Goal: Task Accomplishment & Management: Use online tool/utility

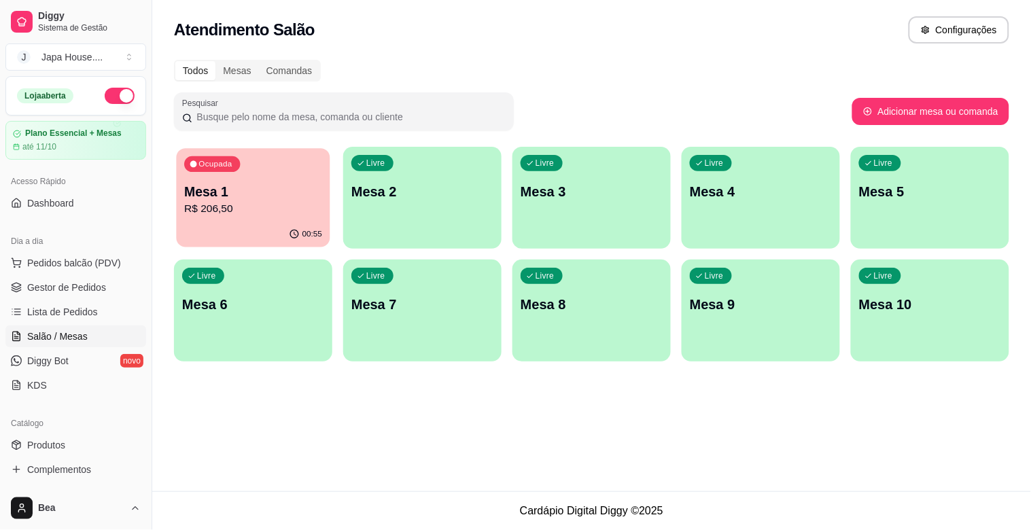
click at [267, 195] on p "Mesa 1" at bounding box center [253, 192] width 138 height 18
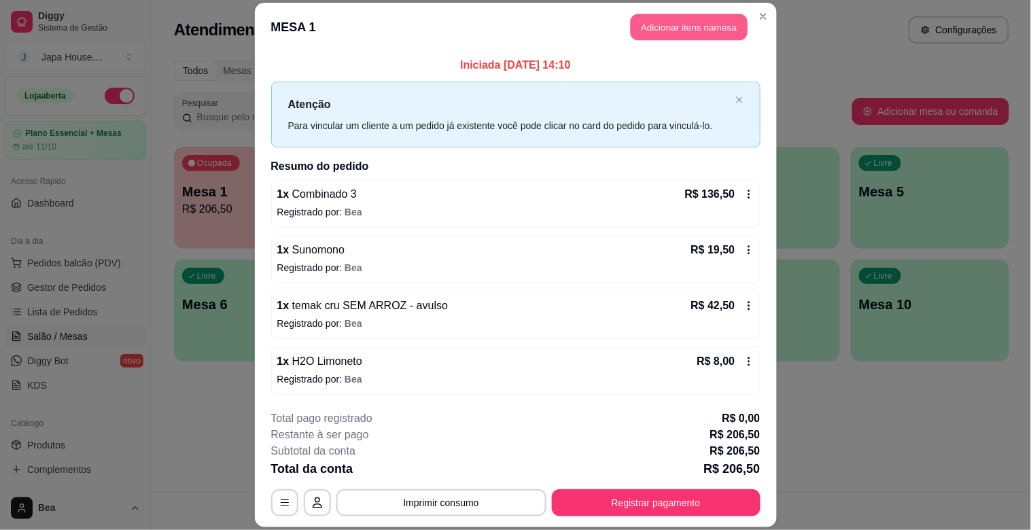
click at [666, 27] on button "Adicionar itens na mesa" at bounding box center [689, 27] width 117 height 27
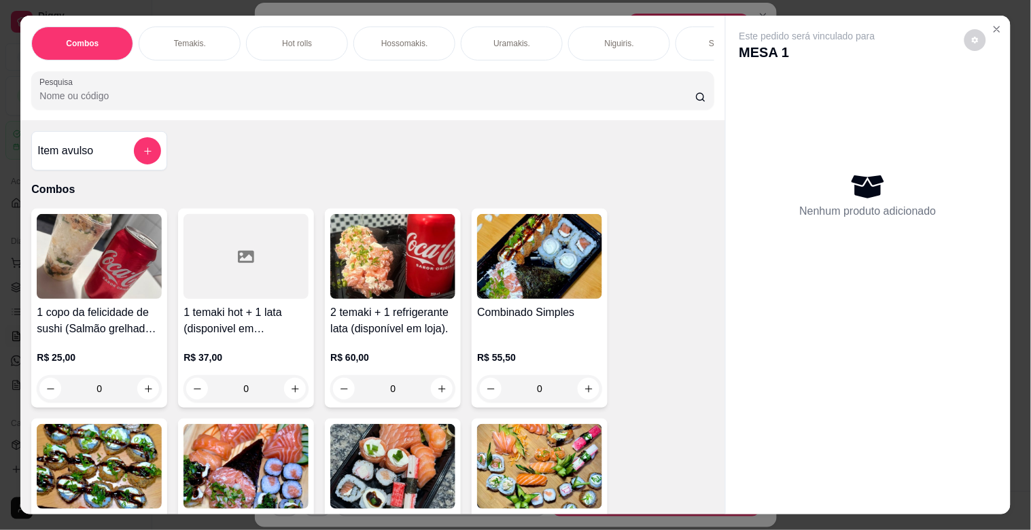
scroll to position [0, 598]
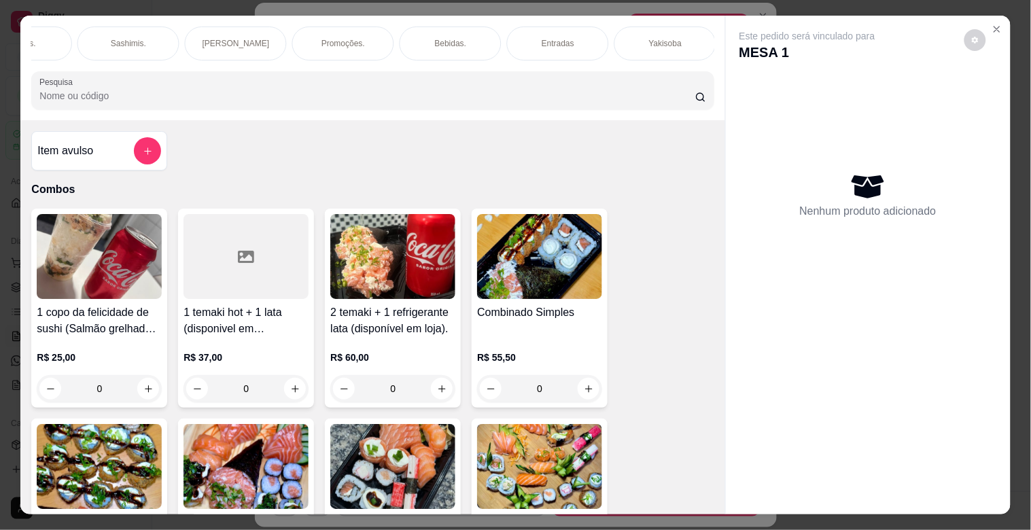
click at [545, 38] on p "Entradas" at bounding box center [558, 43] width 33 height 11
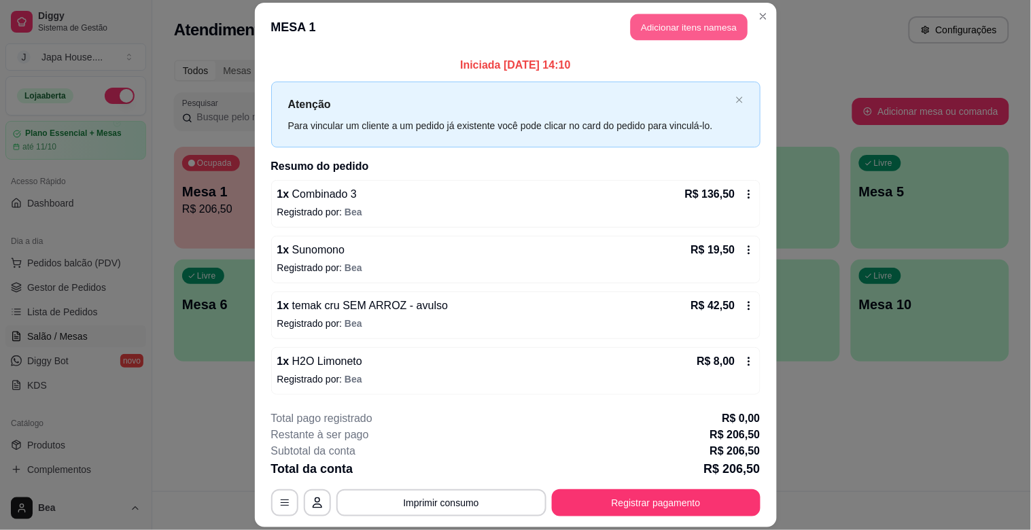
click at [682, 24] on button "Adicionar itens na mesa" at bounding box center [689, 27] width 117 height 27
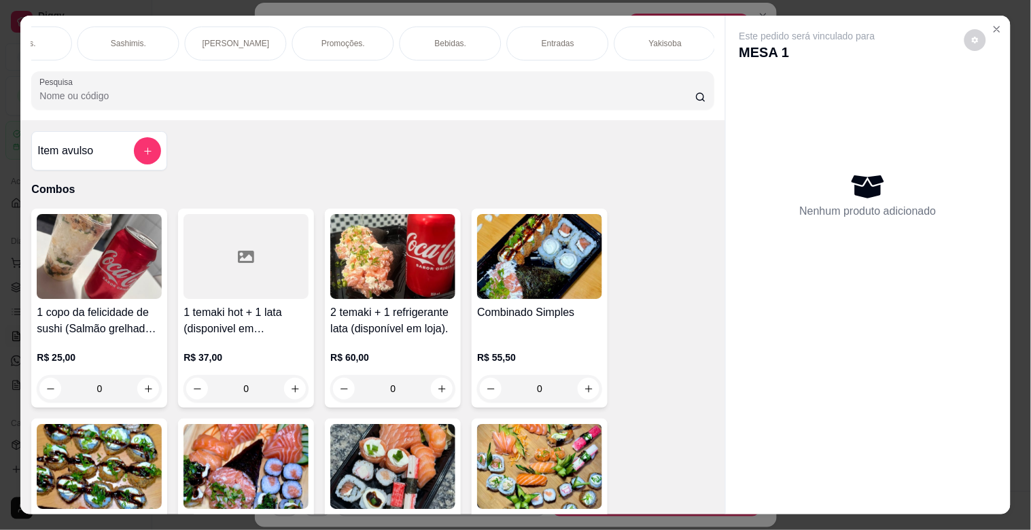
scroll to position [0, 1136]
click at [332, 38] on p "Sobremesas" at bounding box center [342, 43] width 46 height 11
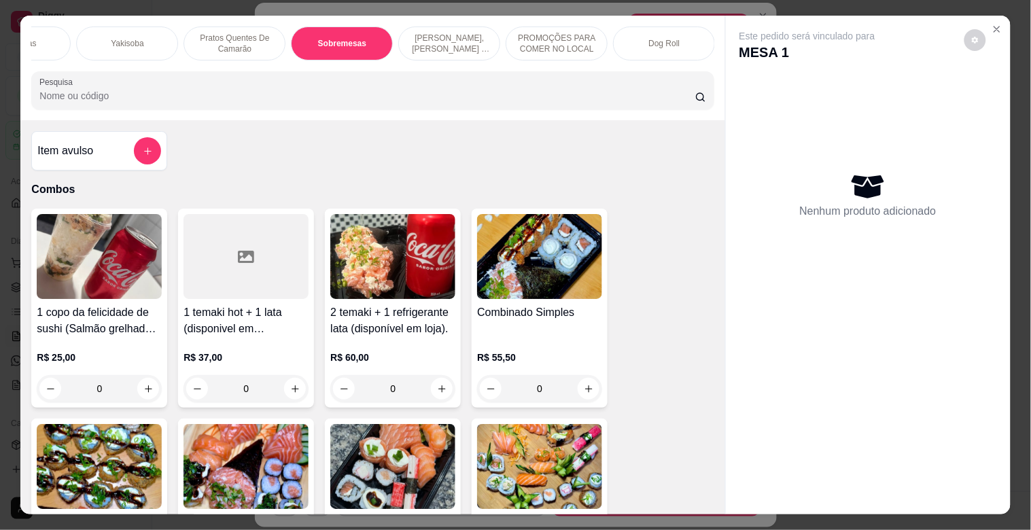
scroll to position [33, 0]
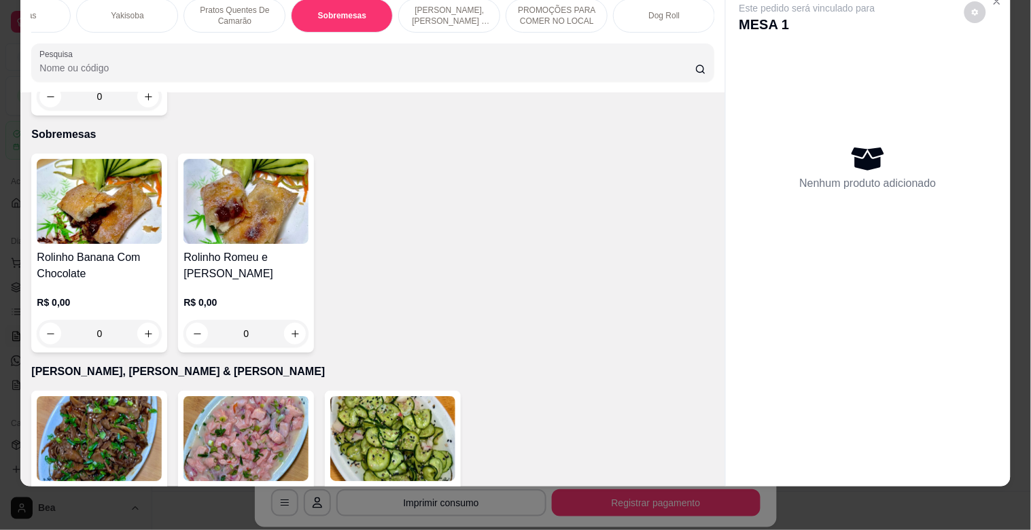
click at [143, 320] on div "0" at bounding box center [99, 333] width 125 height 27
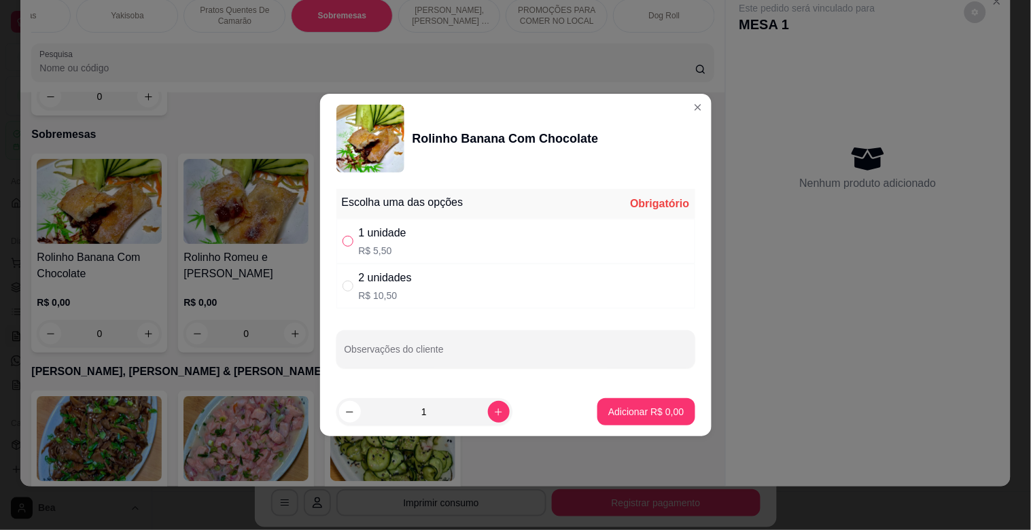
click at [344, 246] on input "" at bounding box center [347, 241] width 11 height 11
radio input "true"
click at [623, 405] on p "Adicionar R$ 5,50" at bounding box center [646, 411] width 73 height 13
type input "1"
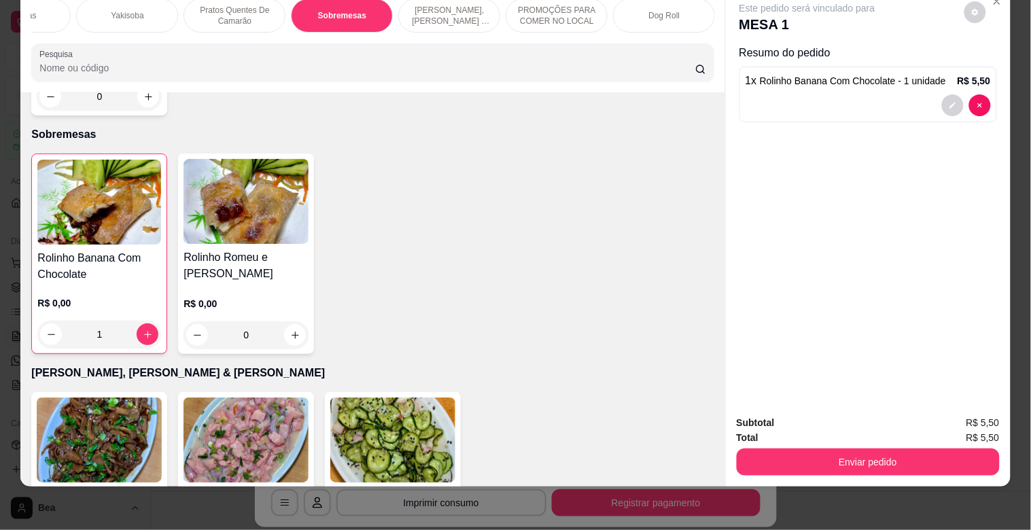
scroll to position [0, 538]
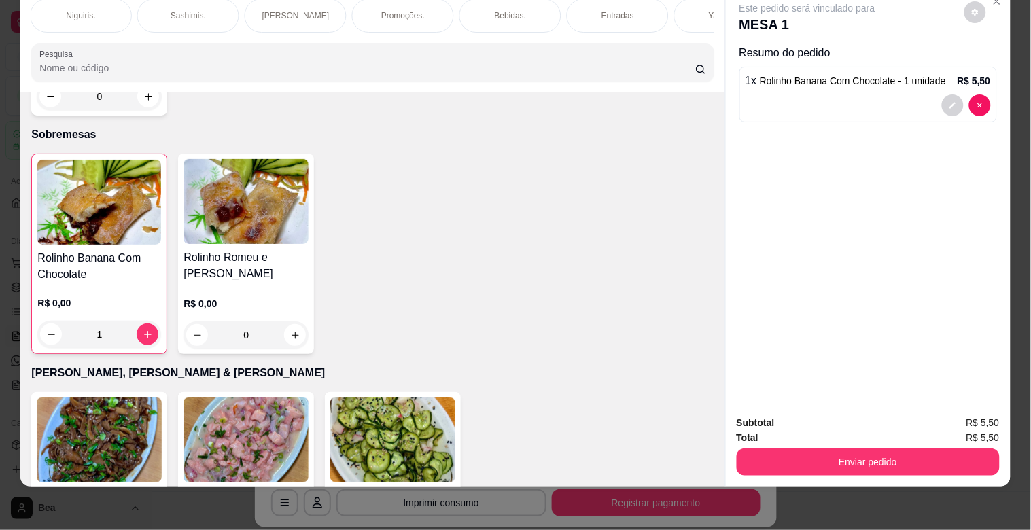
click at [507, 10] on p "Bebidas." at bounding box center [511, 15] width 32 height 11
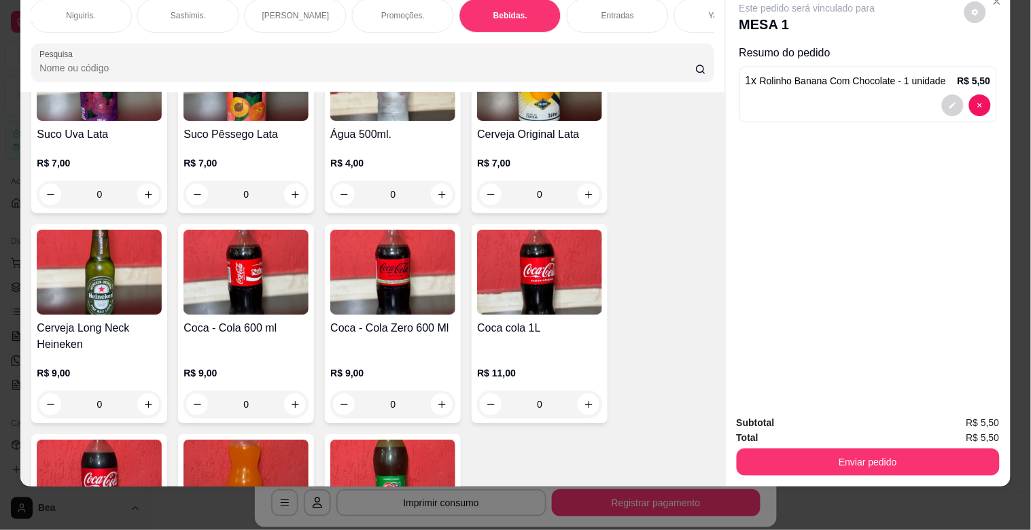
scroll to position [4015, 0]
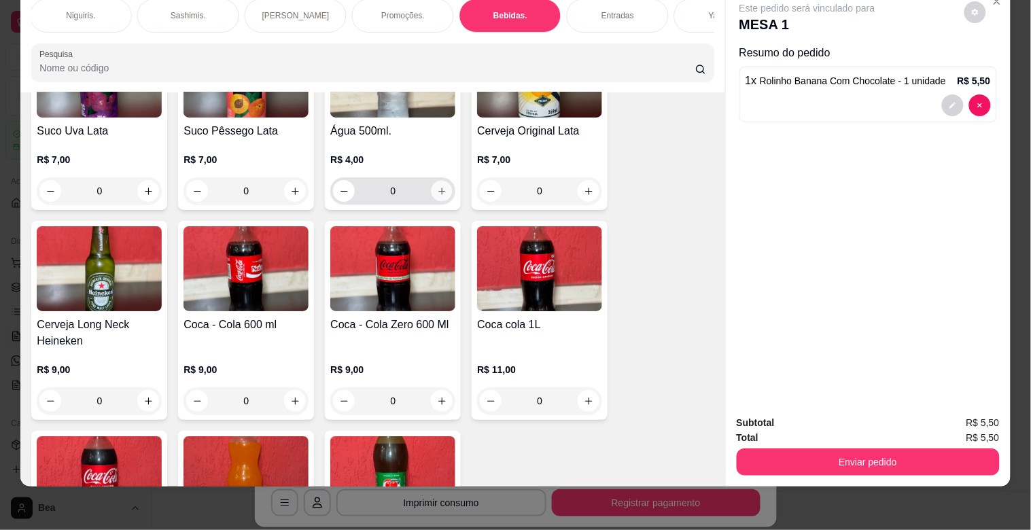
click at [438, 186] on icon "increase-product-quantity" at bounding box center [442, 191] width 10 height 10
type input "1"
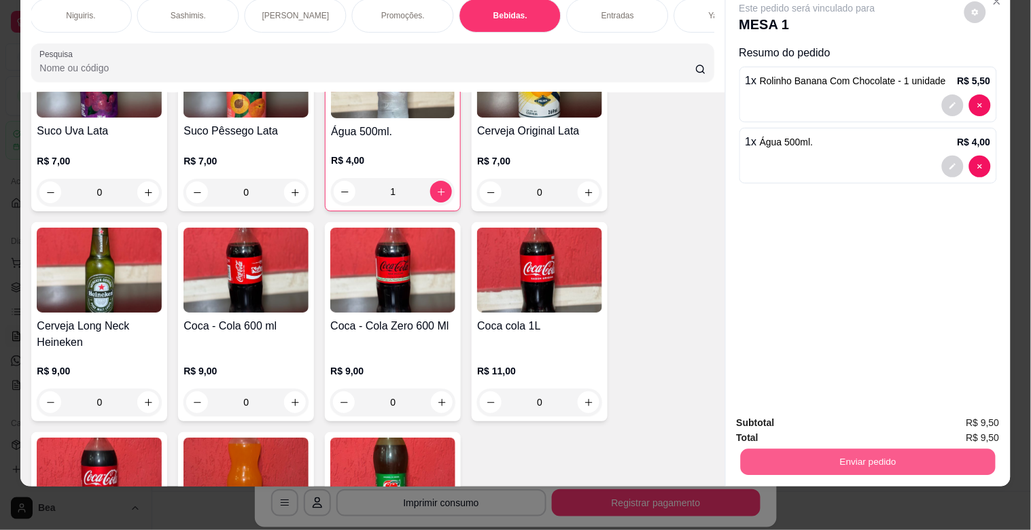
click at [843, 448] on button "Enviar pedido" at bounding box center [867, 461] width 255 height 27
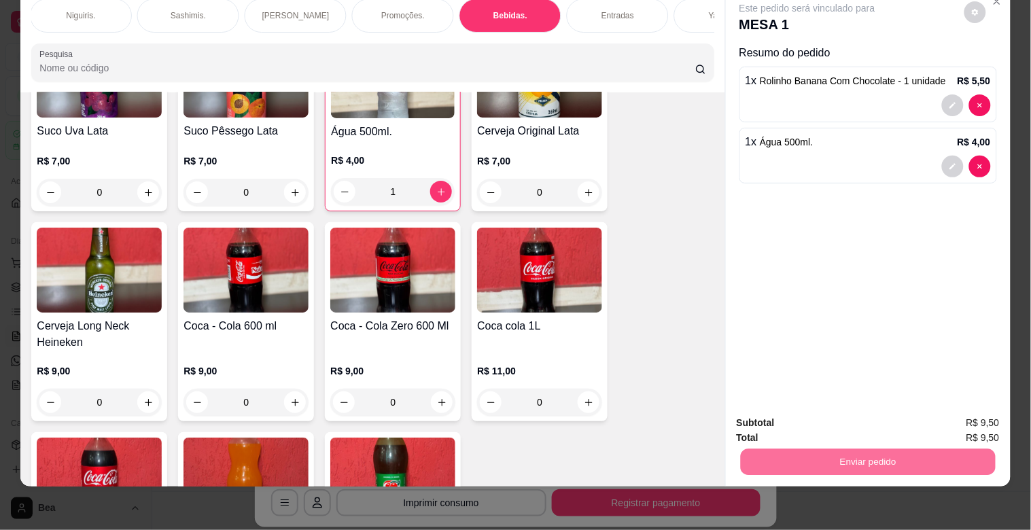
click at [964, 420] on button "Enviar pedido" at bounding box center [964, 416] width 75 height 25
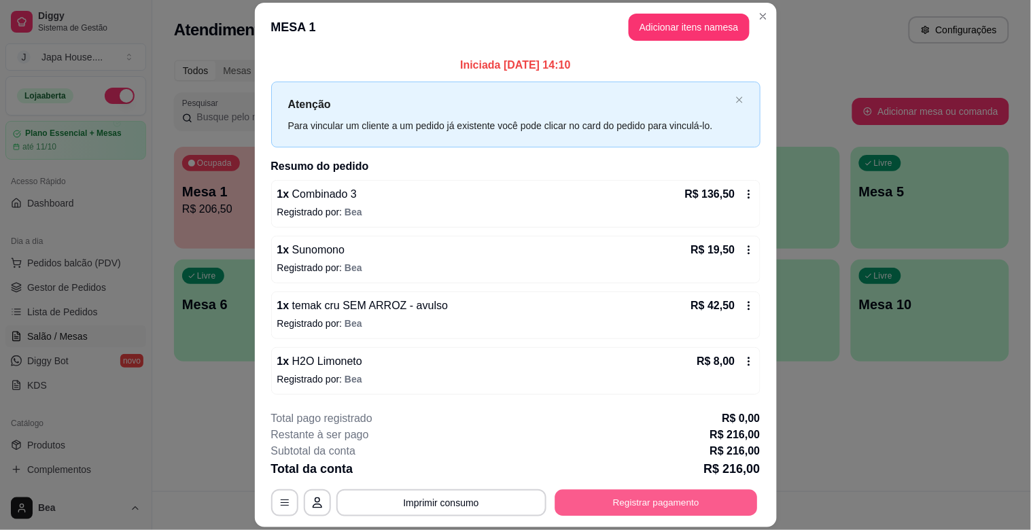
click at [663, 494] on button "Registrar pagamento" at bounding box center [655, 503] width 202 height 27
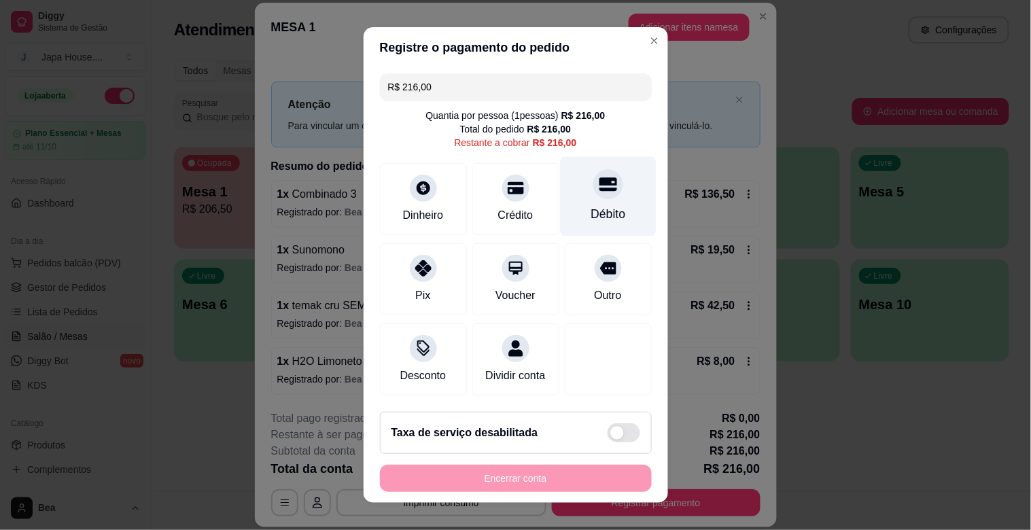
click at [571, 200] on div "Débito" at bounding box center [608, 197] width 96 height 80
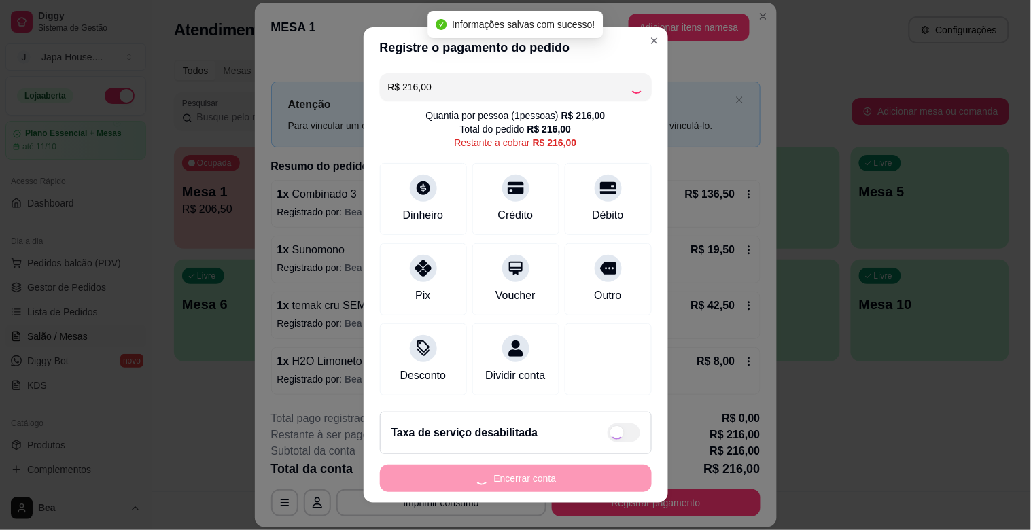
type input "R$ 0,00"
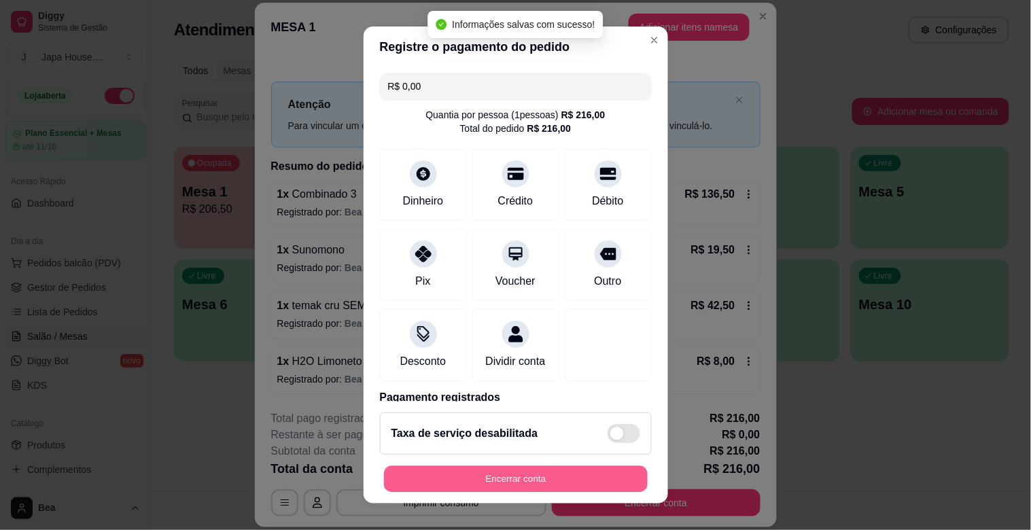
click at [549, 474] on button "Encerrar conta" at bounding box center [516, 479] width 264 height 27
